Goal: Information Seeking & Learning: Learn about a topic

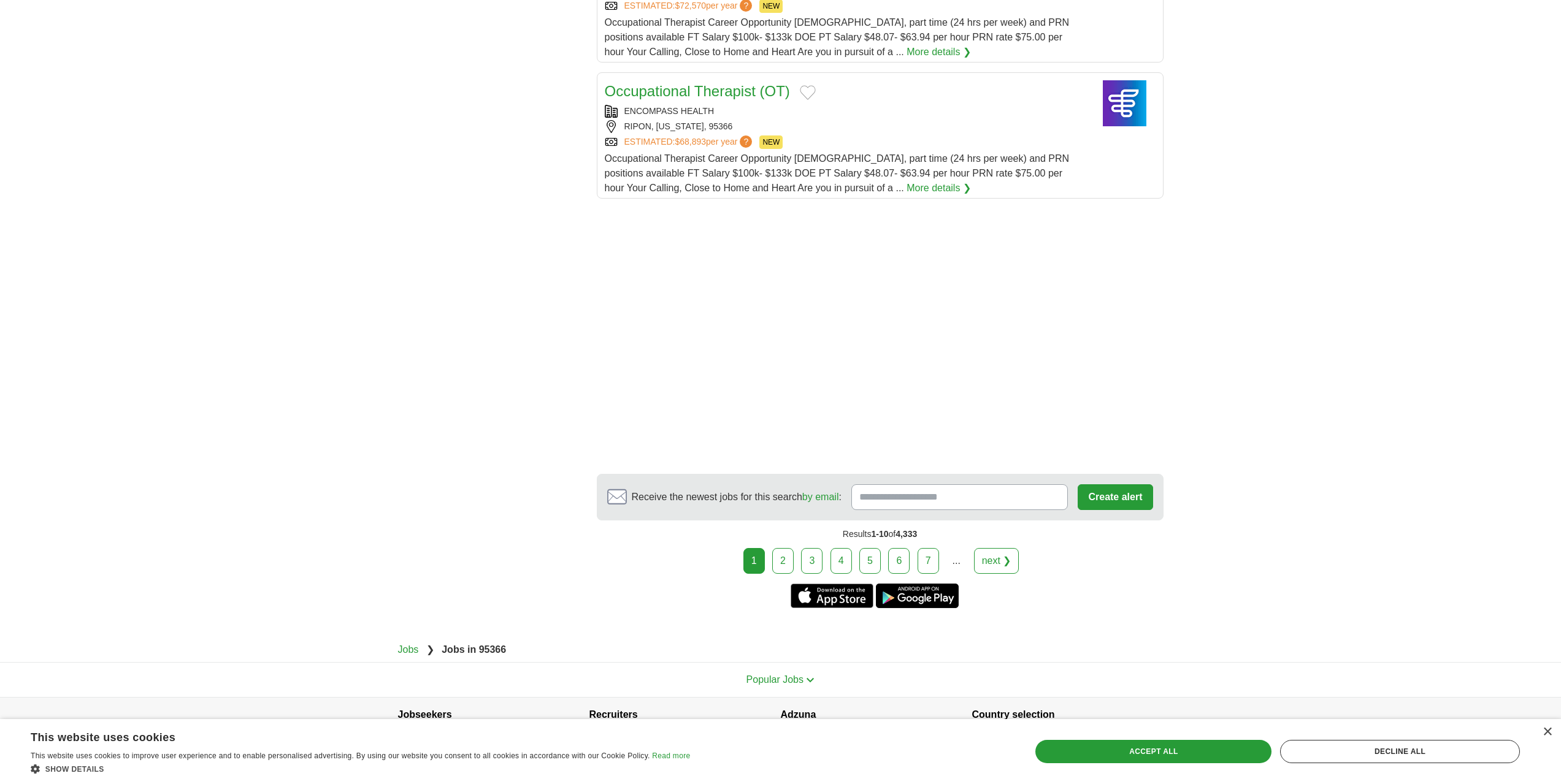
scroll to position [1474, 0]
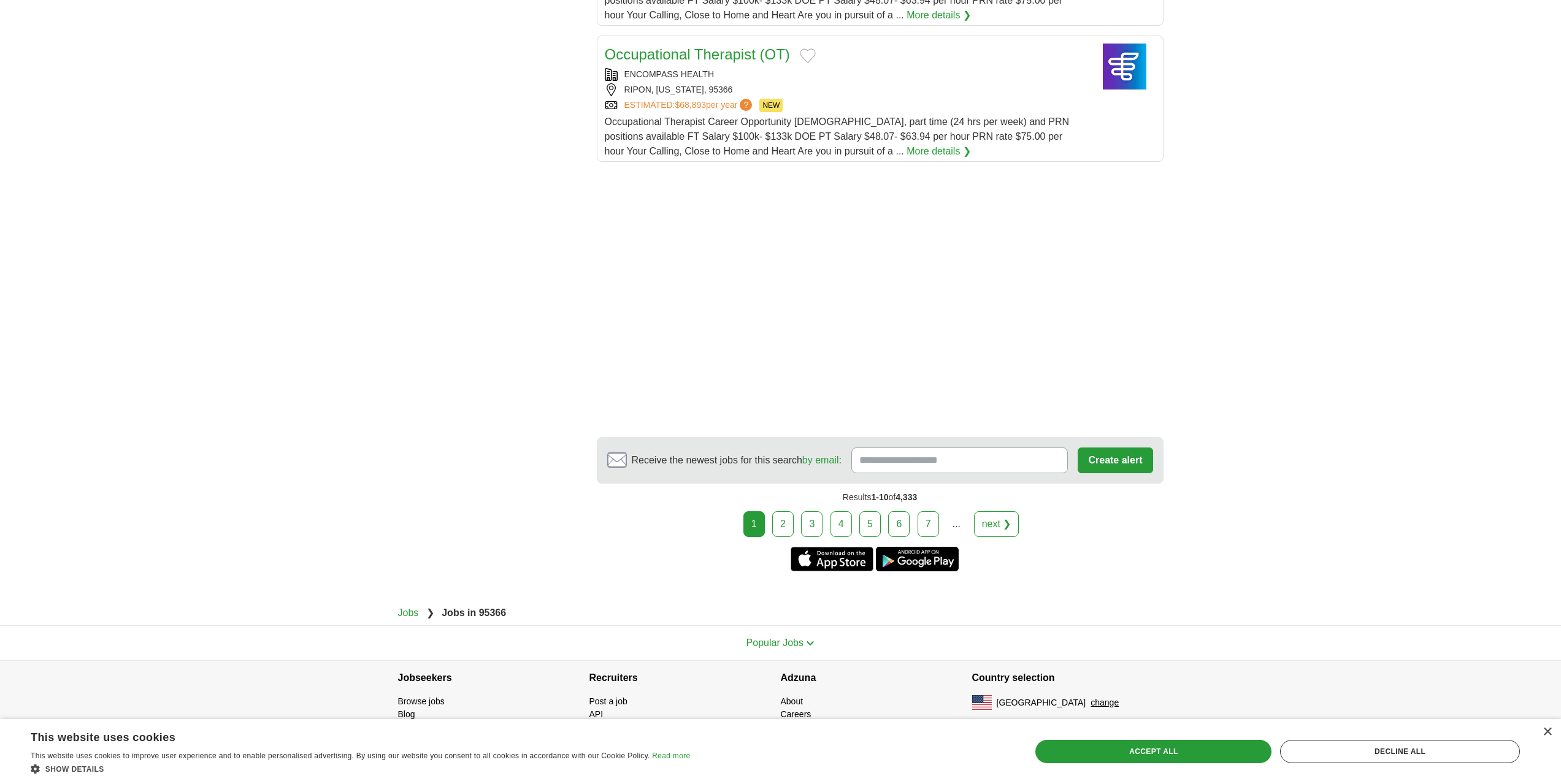
click at [780, 522] on link "2" at bounding box center [782, 524] width 21 height 26
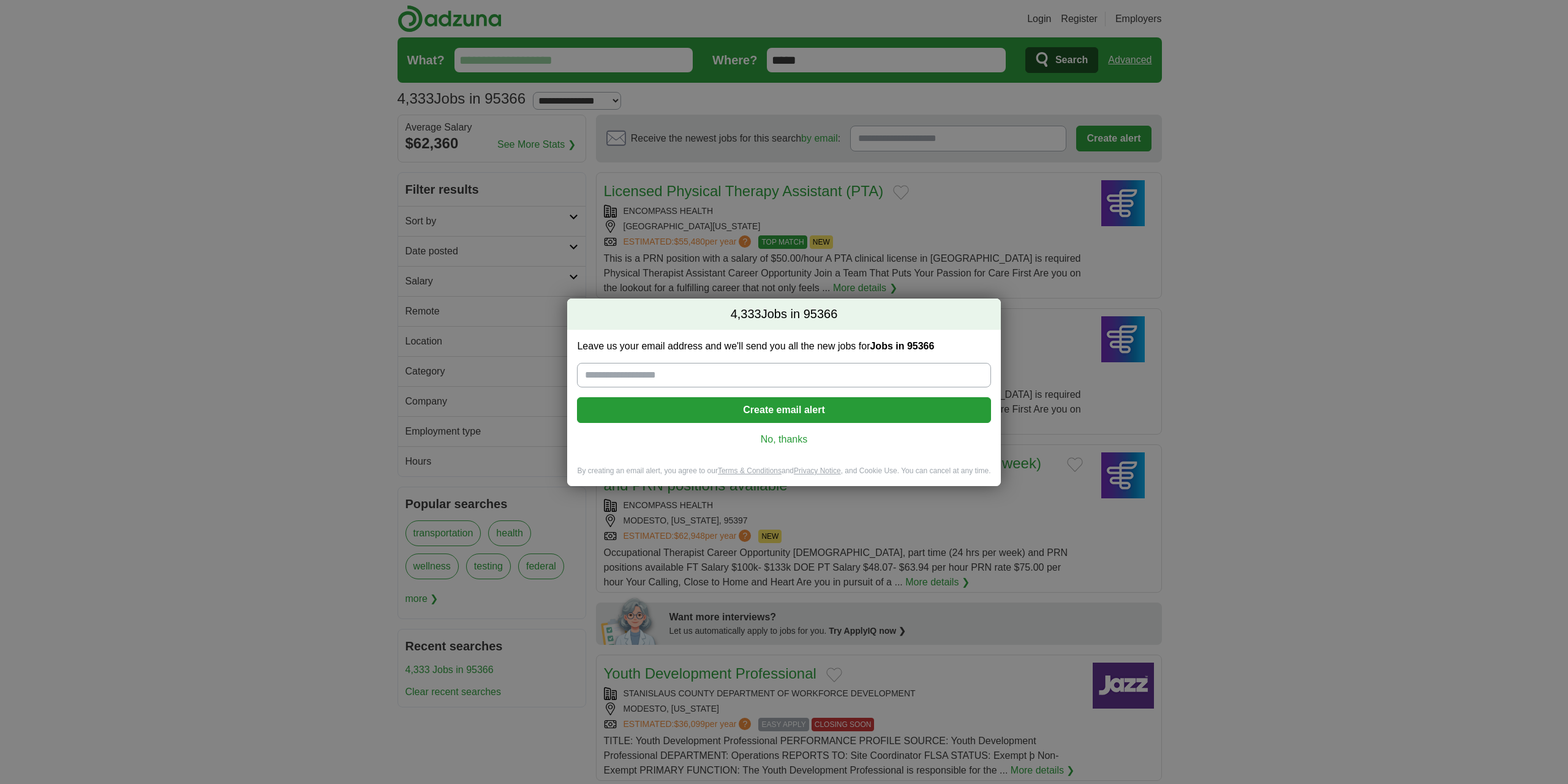
click at [789, 438] on link "No, thanks" at bounding box center [784, 440] width 394 height 14
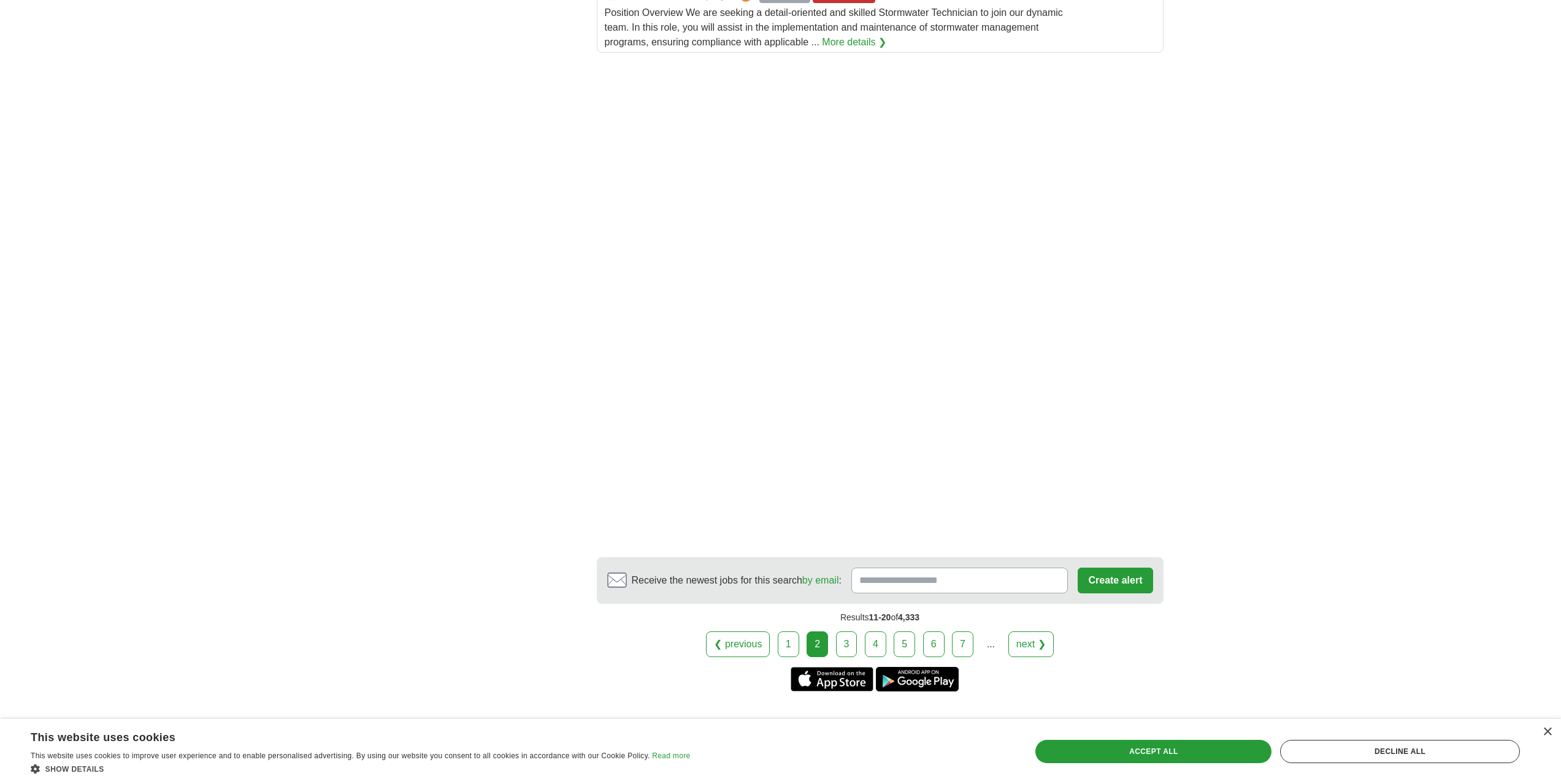
scroll to position [1655, 0]
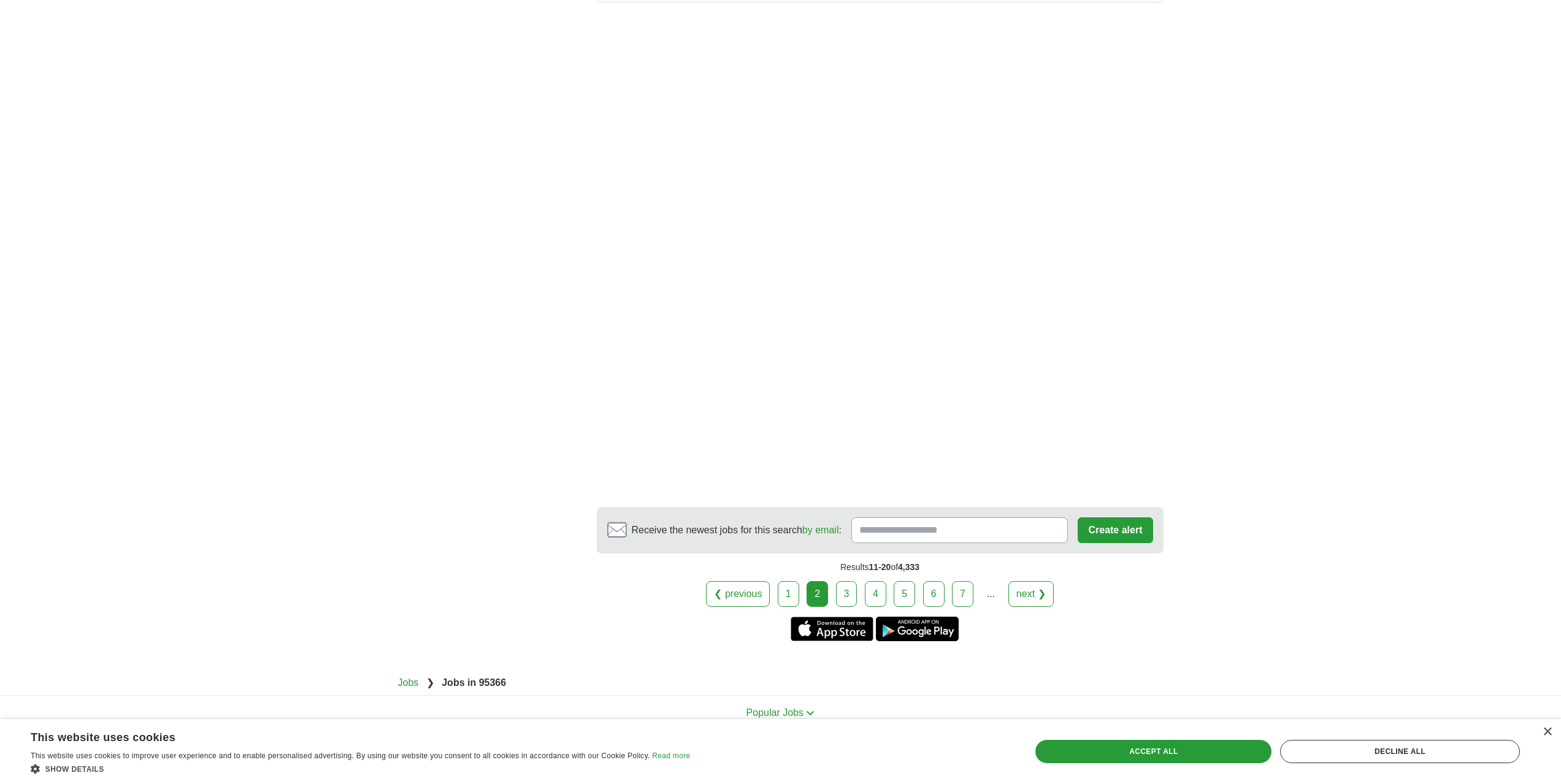
click at [845, 594] on link "3" at bounding box center [846, 594] width 21 height 26
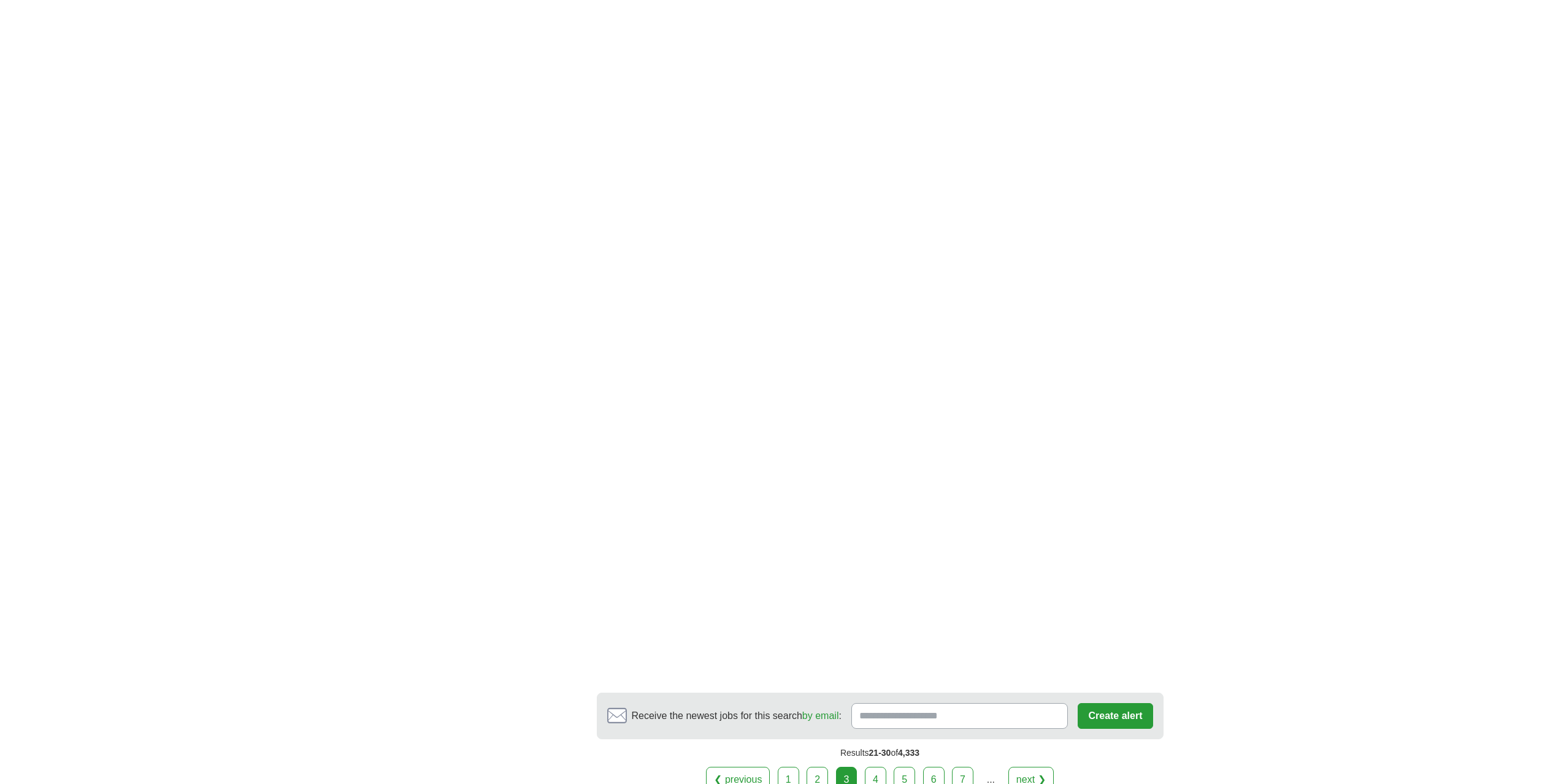
scroll to position [1839, 0]
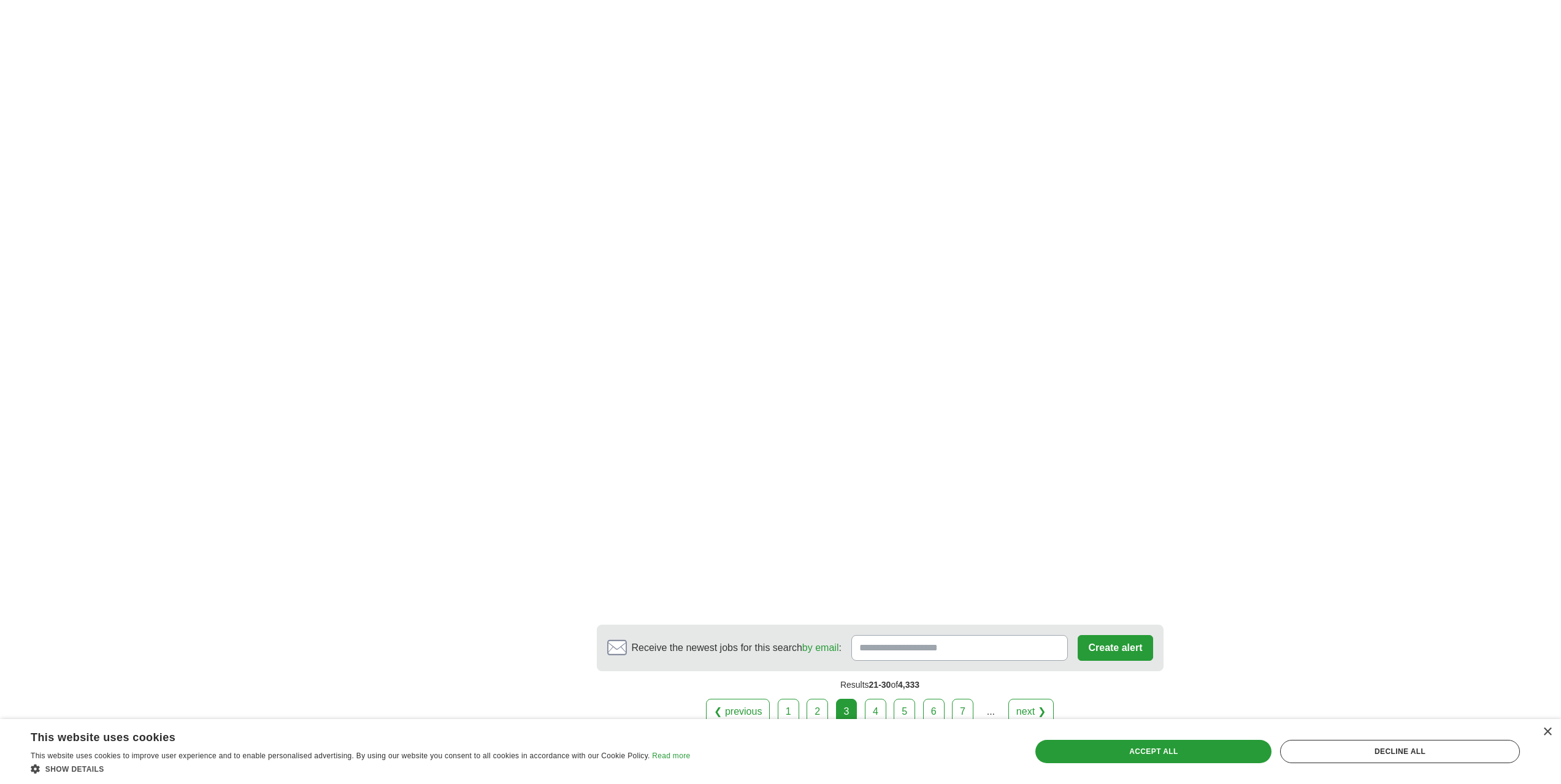
click at [875, 710] on link "4" at bounding box center [876, 711] width 21 height 26
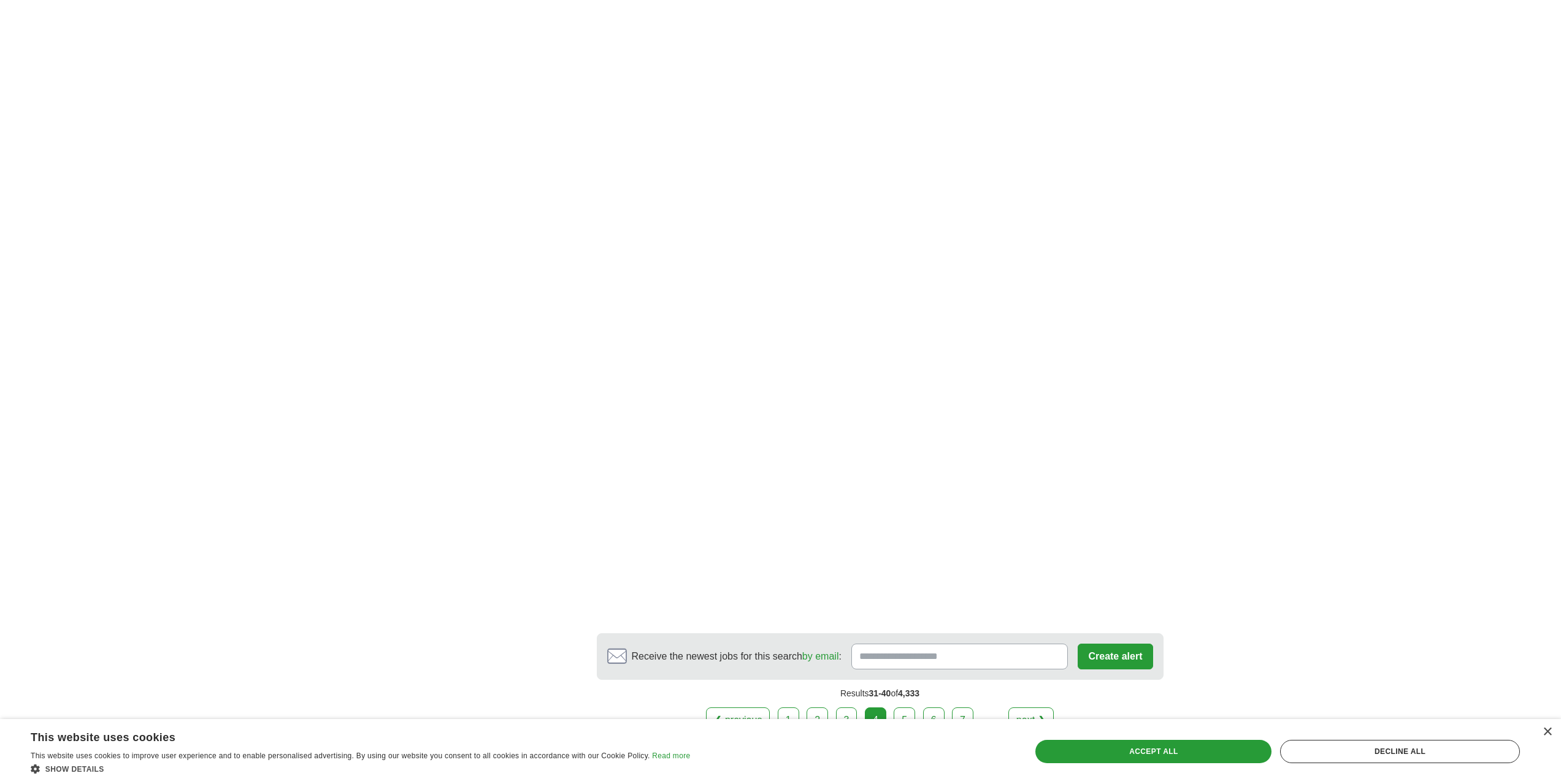
scroll to position [1900, 0]
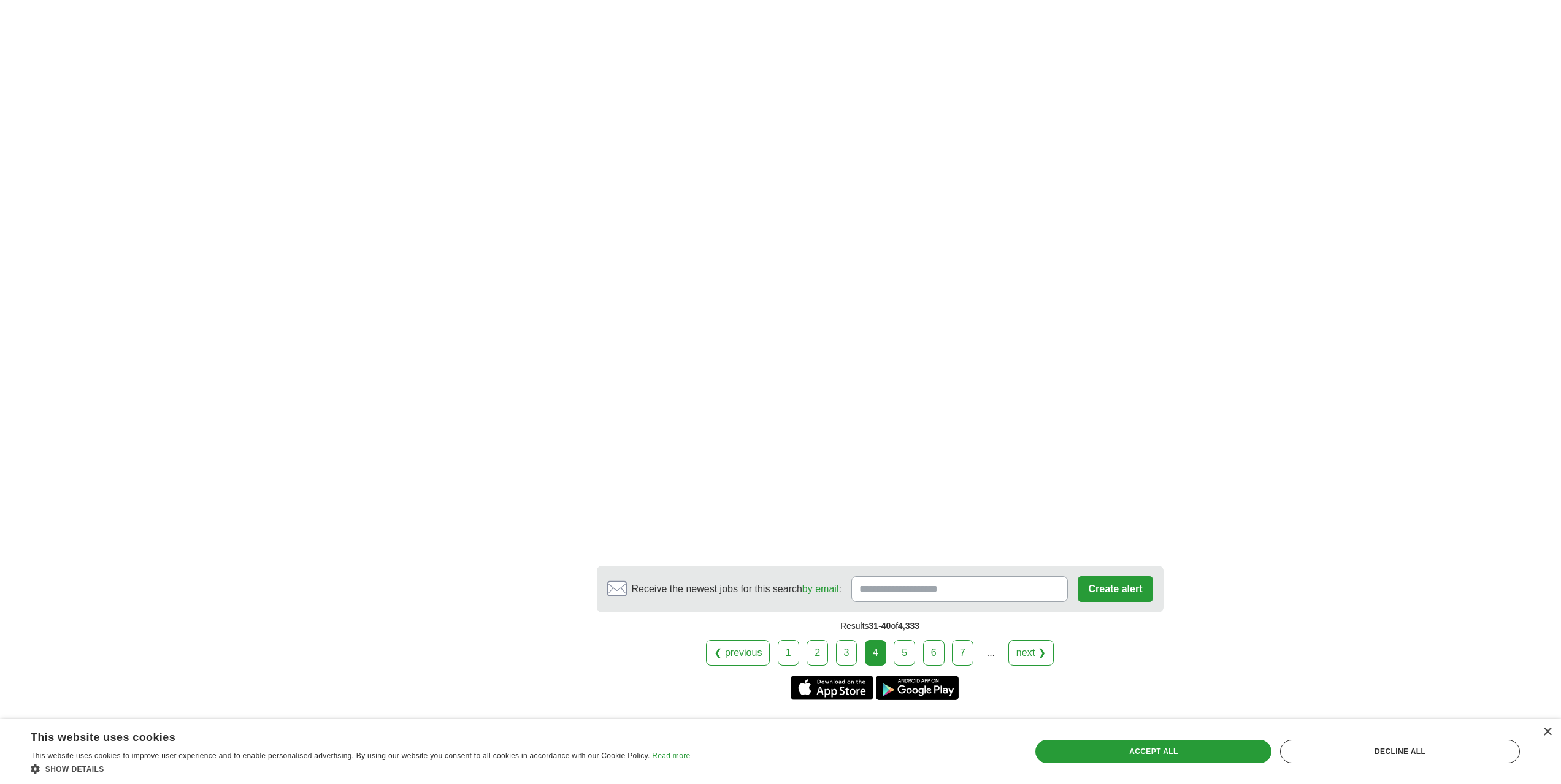
click at [906, 655] on link "5" at bounding box center [905, 652] width 21 height 26
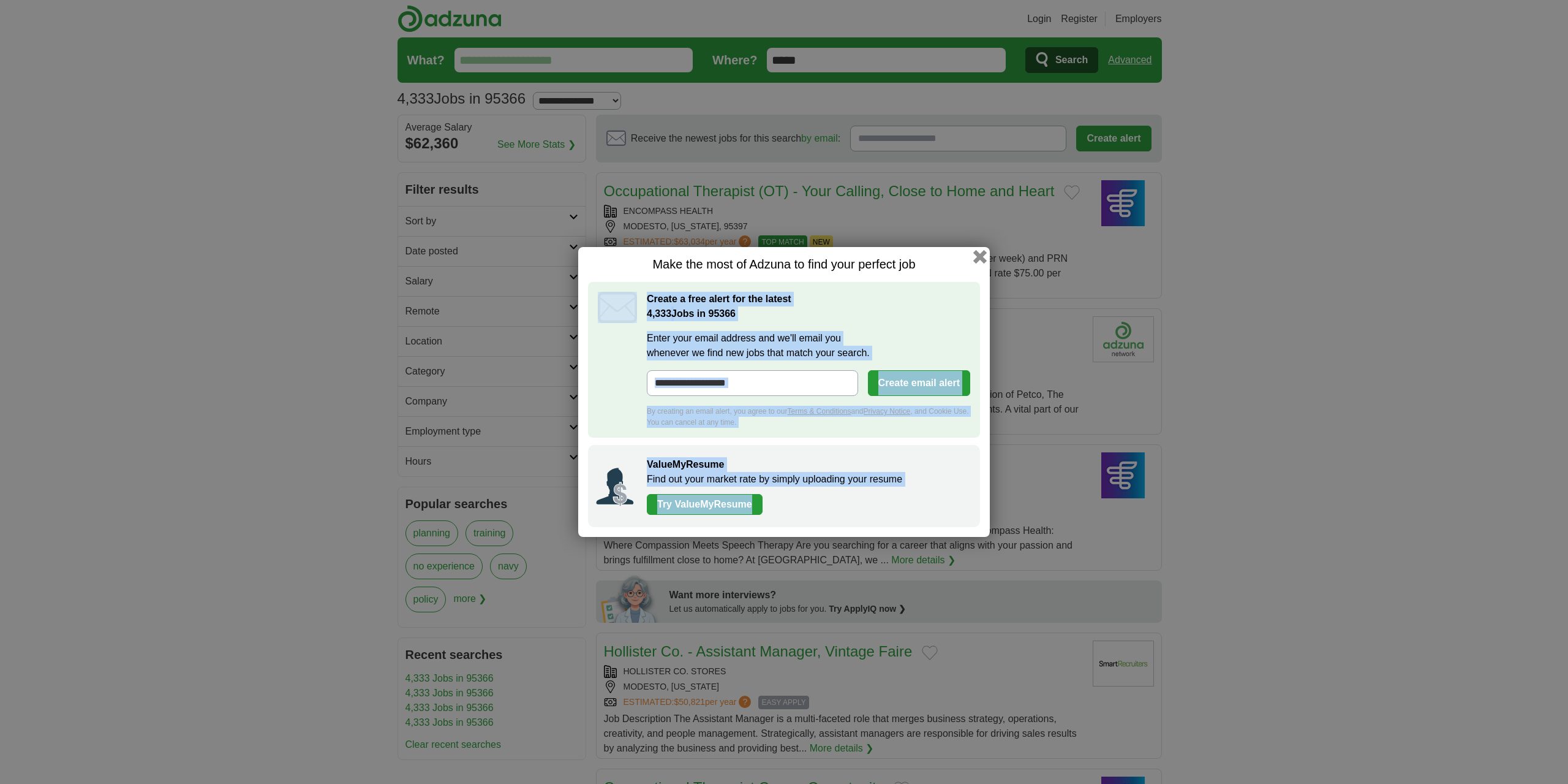
click at [984, 256] on div "Make the most of Adzuna to find your perfect job Create a free alert for the la…" at bounding box center [784, 392] width 412 height 290
click at [984, 256] on button "button" at bounding box center [980, 257] width 14 height 14
